Goal: Task Accomplishment & Management: Complete application form

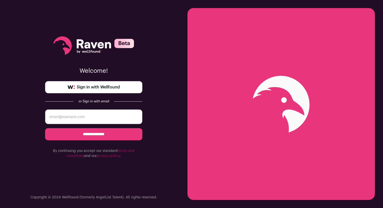
click at [106, 88] on span "Sign in with Wellfound" at bounding box center [98, 87] width 43 height 6
click at [128, 89] on link "Sign in with Wellfound" at bounding box center [93, 87] width 97 height 12
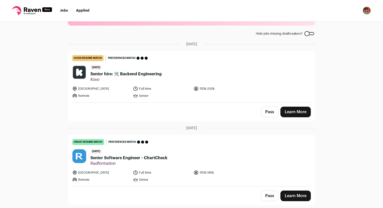
scroll to position [28, 0]
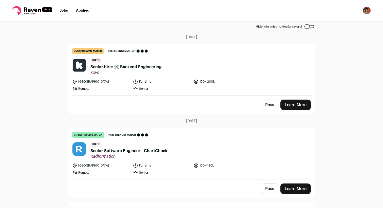
click at [128, 66] on span "Senior hire: 🛠️ Backend Engineering" at bounding box center [125, 67] width 71 height 6
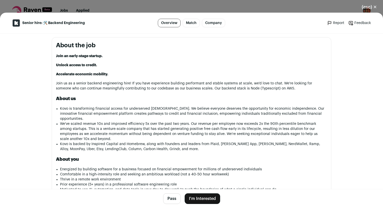
scroll to position [237, 0]
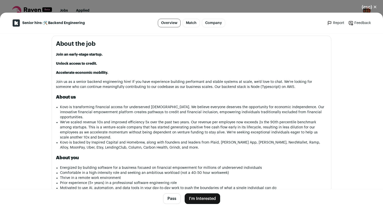
click at [195, 197] on button "I'm Interested" at bounding box center [202, 199] width 35 height 11
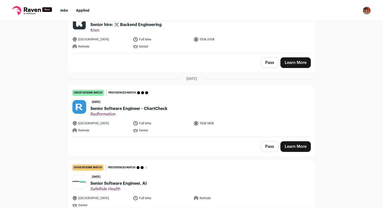
scroll to position [67, 0]
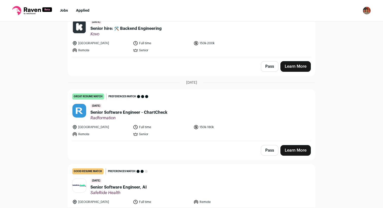
click at [294, 68] on link "Learn More" at bounding box center [295, 66] width 30 height 11
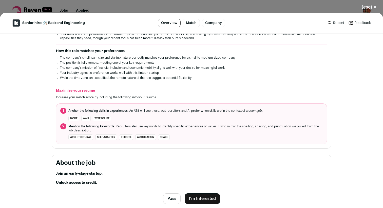
scroll to position [144, 0]
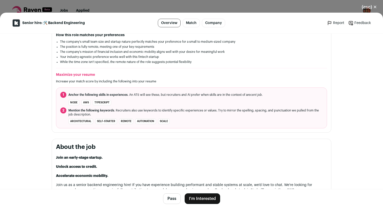
click at [209, 202] on button "I'm Interested" at bounding box center [202, 199] width 35 height 11
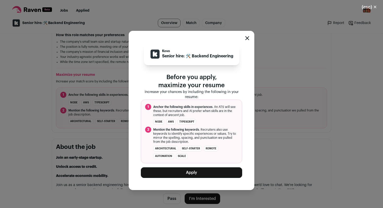
click at [203, 174] on button "Apply" at bounding box center [191, 173] width 101 height 11
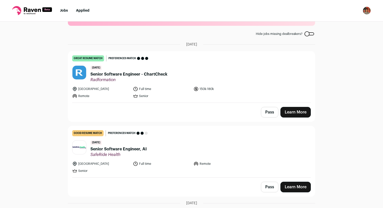
scroll to position [20, 0]
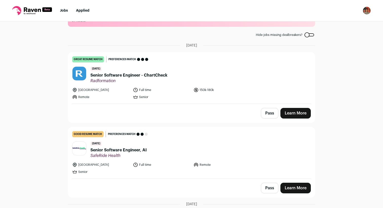
click at [288, 114] on link "Learn More" at bounding box center [295, 113] width 30 height 11
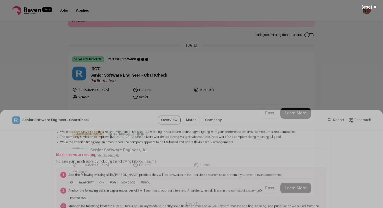
scroll to position [161, 0]
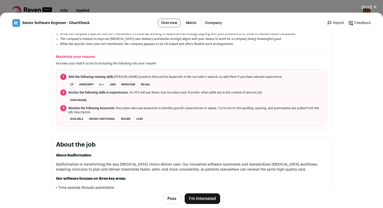
click at [180, 198] on button "Pass" at bounding box center [171, 199] width 17 height 11
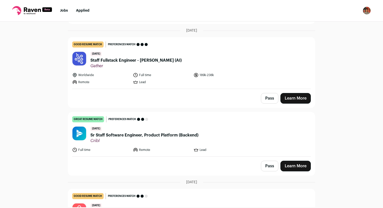
scroll to position [504, 0]
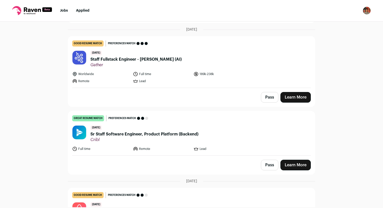
click at [288, 165] on link "Learn More" at bounding box center [295, 165] width 30 height 11
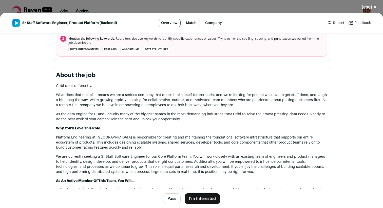
scroll to position [234, 0]
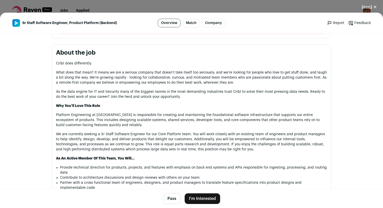
click at [206, 201] on button "I'm Interested" at bounding box center [202, 199] width 35 height 11
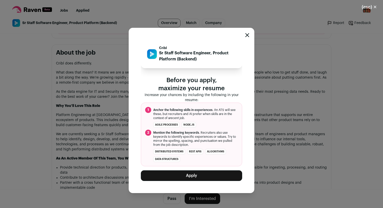
click at [199, 174] on button "Apply" at bounding box center [191, 176] width 101 height 11
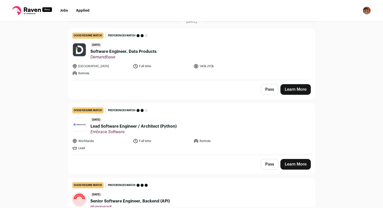
scroll to position [181, 0]
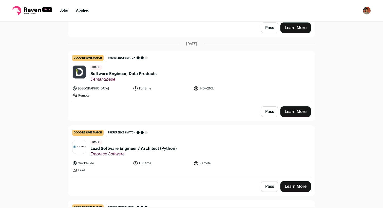
click at [273, 184] on button "Pass" at bounding box center [269, 187] width 17 height 11
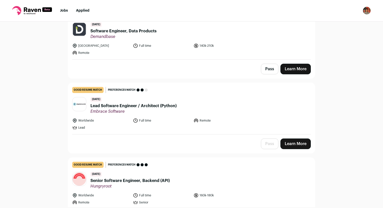
scroll to position [257, 0]
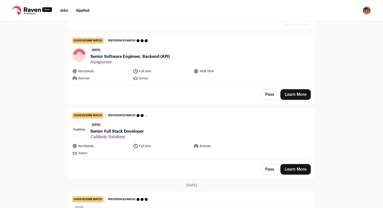
scroll to position [348, 0]
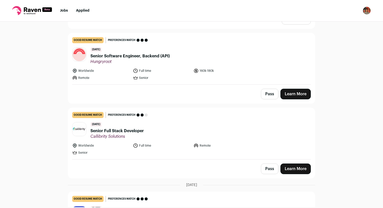
click at [145, 58] on span "Senior Software Engineer, Backend (API)" at bounding box center [129, 56] width 79 height 6
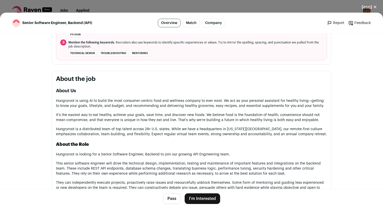
scroll to position [231, 0]
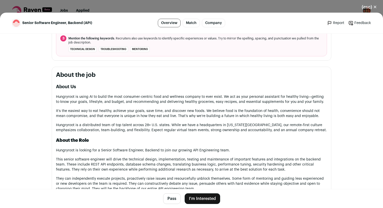
click at [175, 202] on button "Pass" at bounding box center [171, 199] width 17 height 11
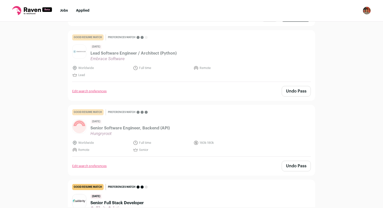
scroll to position [277, 0]
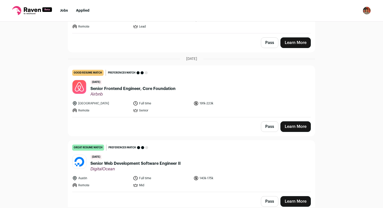
scroll to position [559, 0]
